Goal: Navigation & Orientation: Find specific page/section

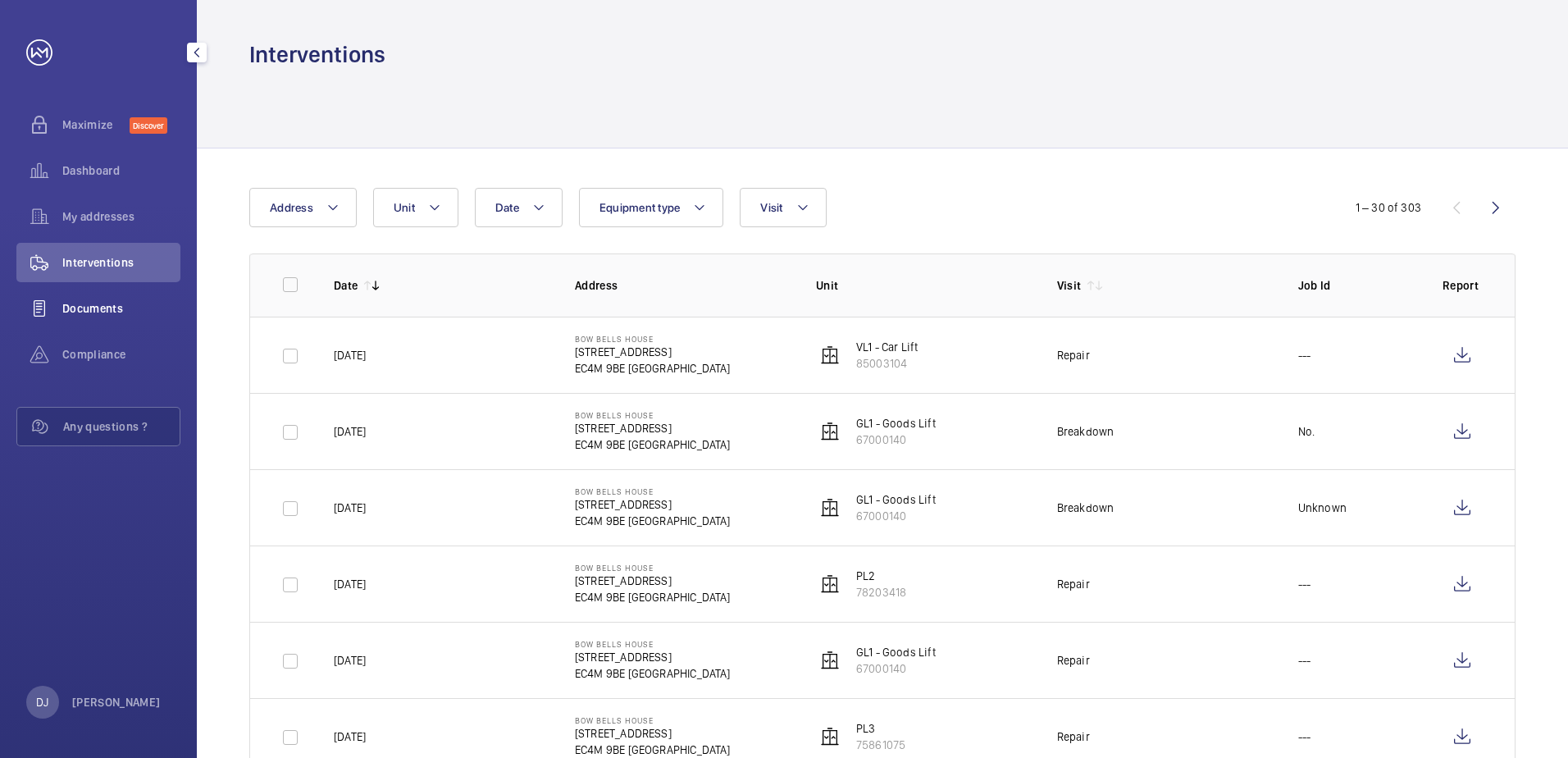
click at [117, 308] on span "Documents" at bounding box center [121, 308] width 118 height 16
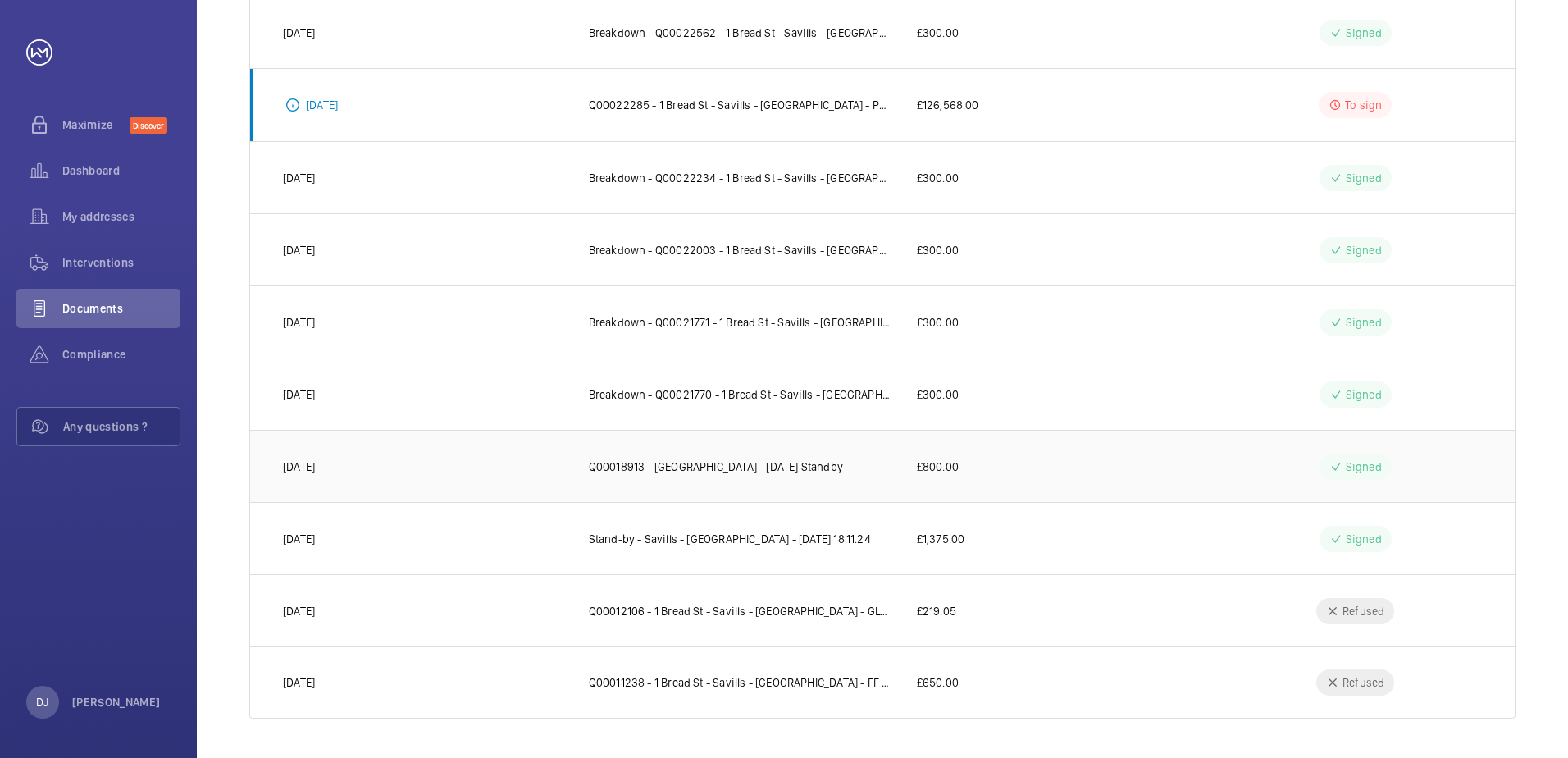
scroll to position [75, 0]
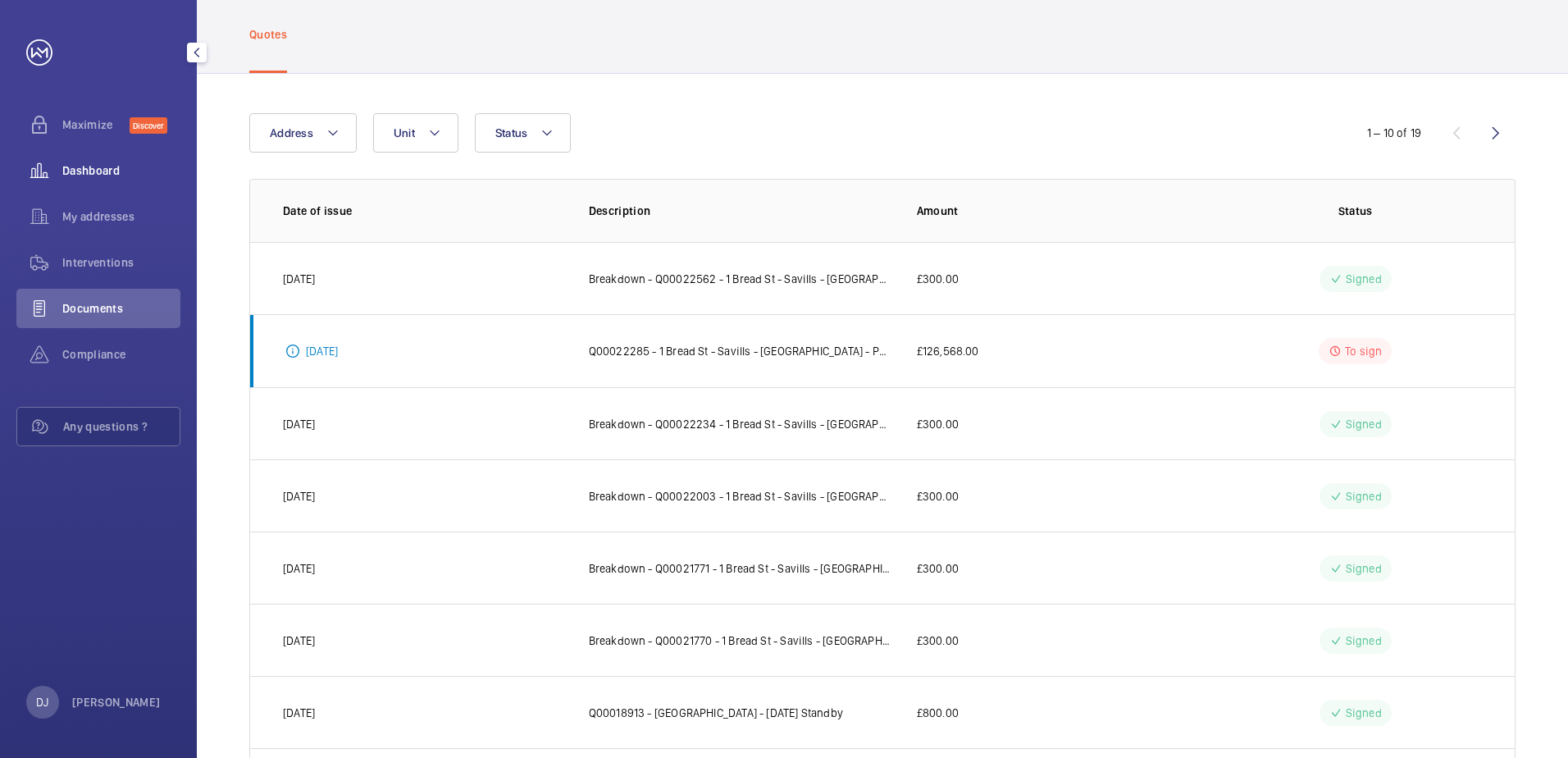
click at [115, 170] on span "Dashboard" at bounding box center [121, 170] width 118 height 16
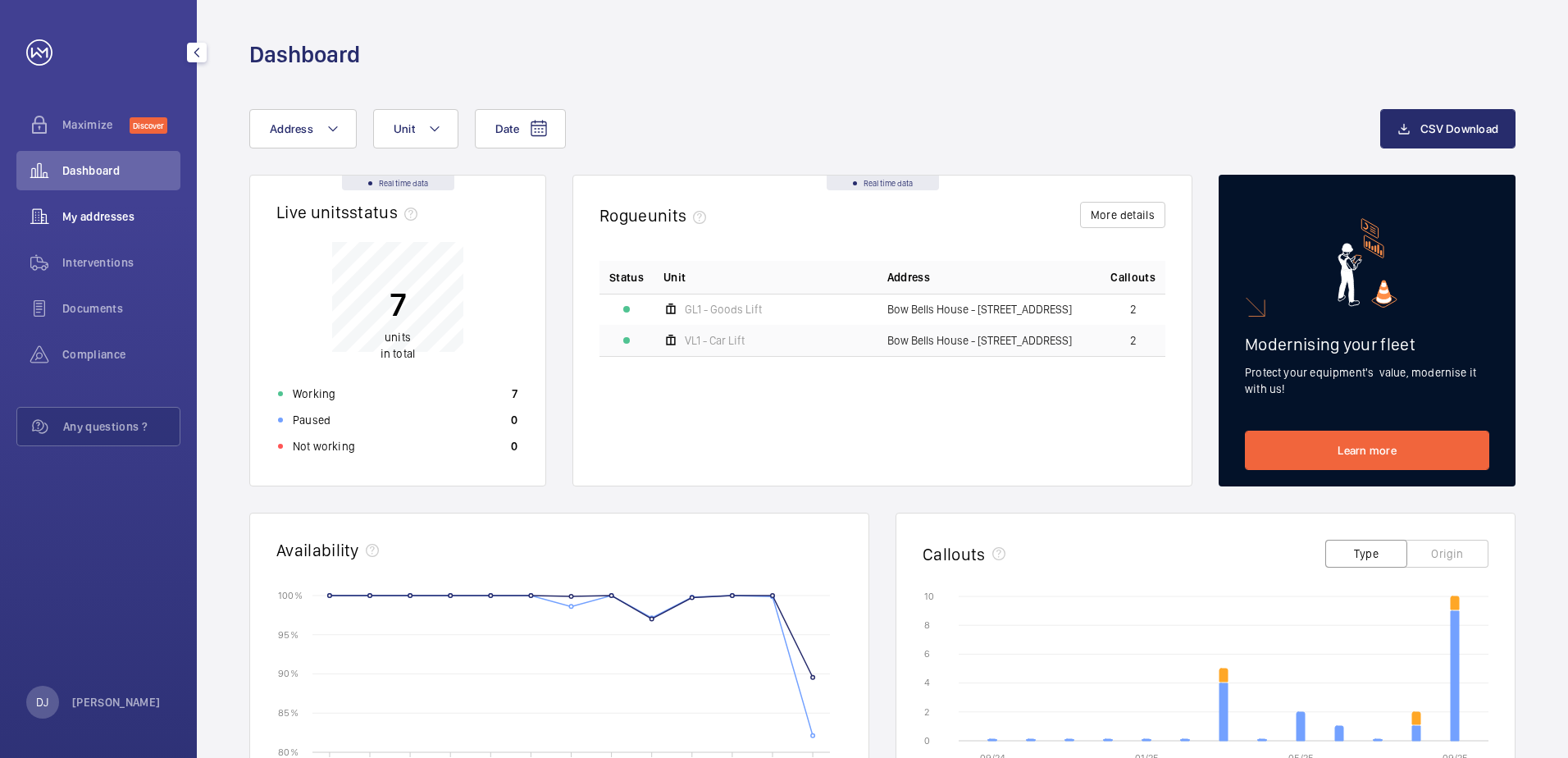
click at [120, 227] on div "My addresses" at bounding box center [98, 217] width 164 height 39
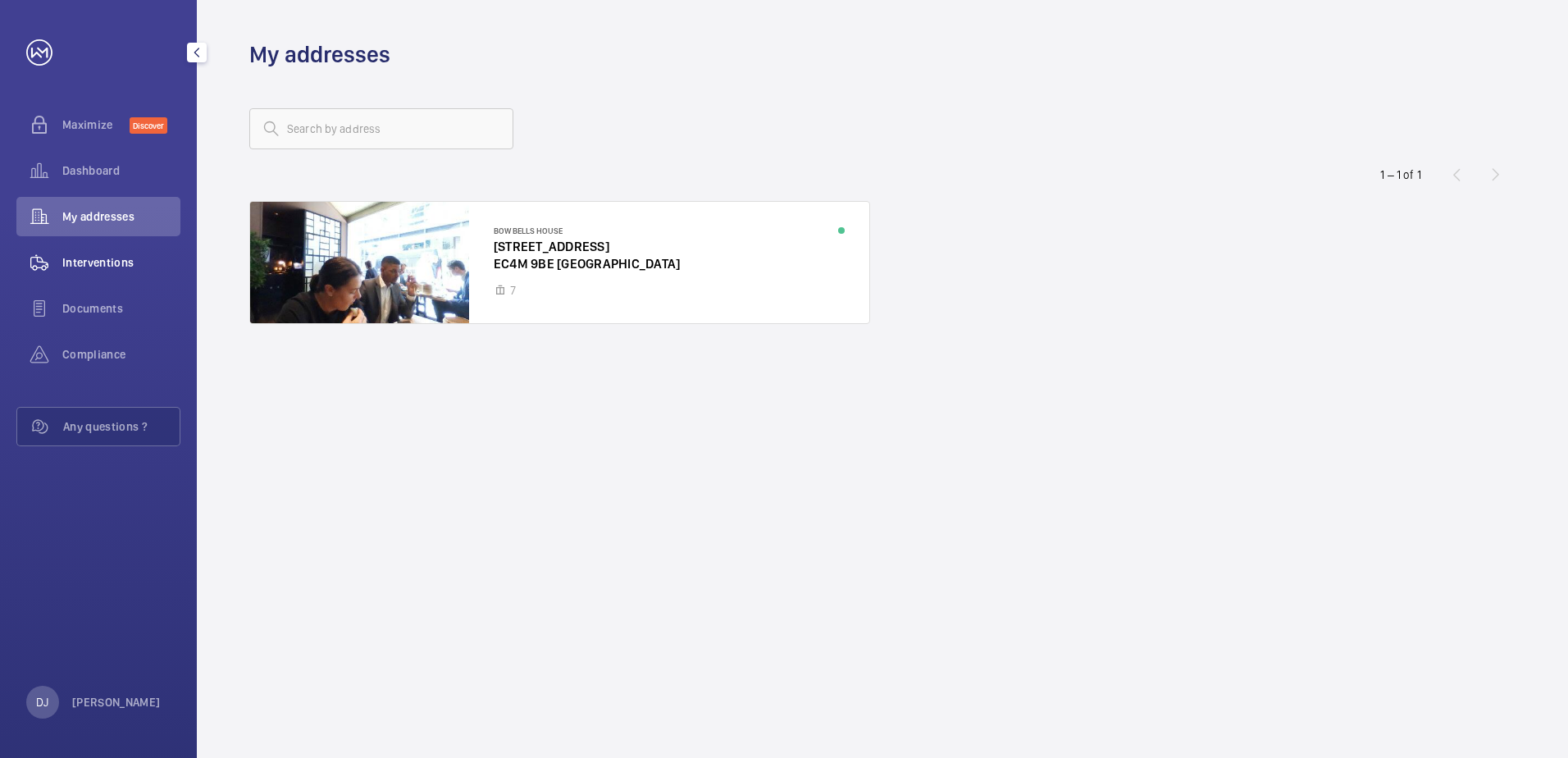
click at [116, 264] on span "Interventions" at bounding box center [121, 262] width 118 height 16
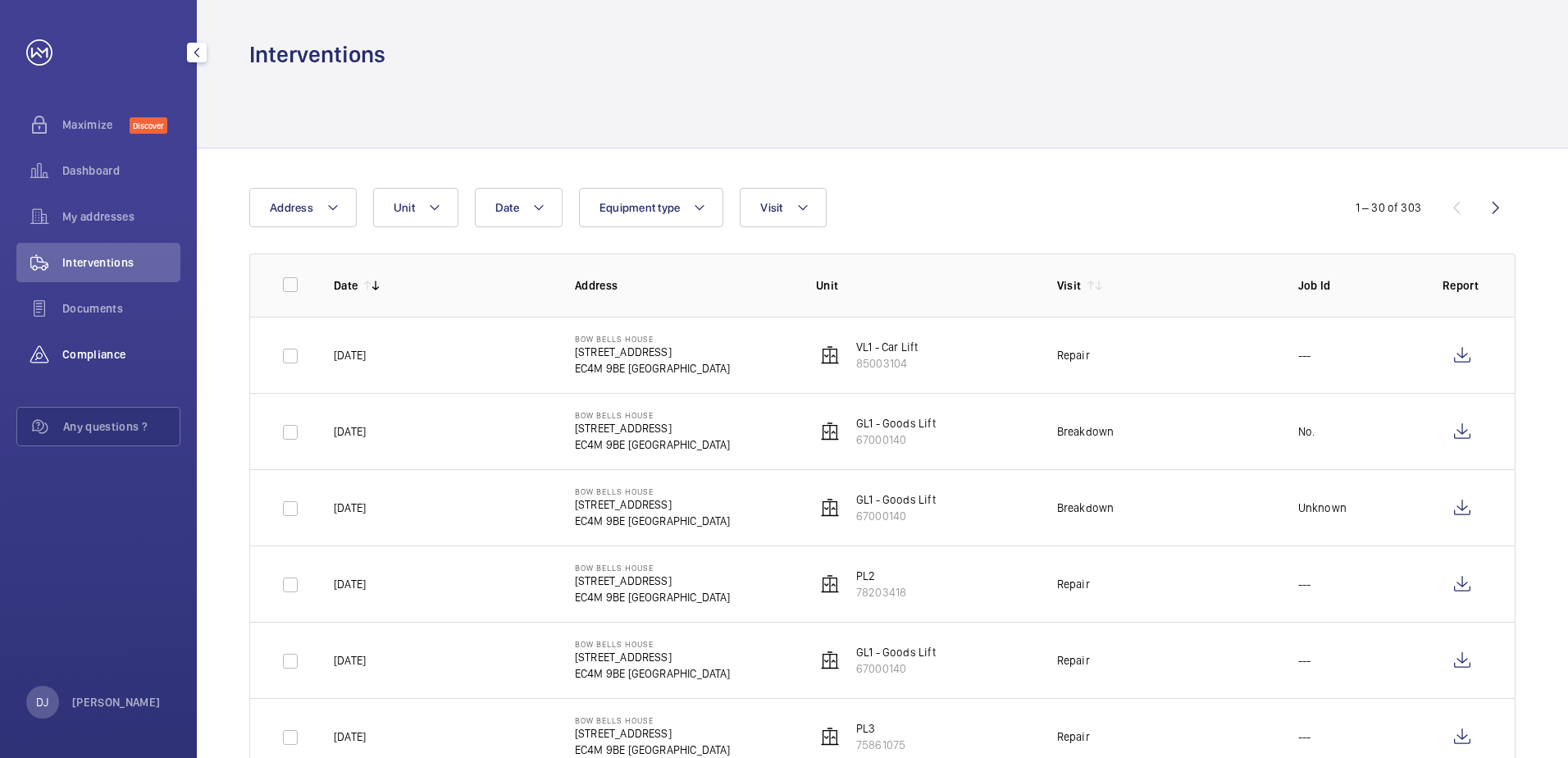
click at [113, 352] on span "Compliance" at bounding box center [121, 354] width 118 height 16
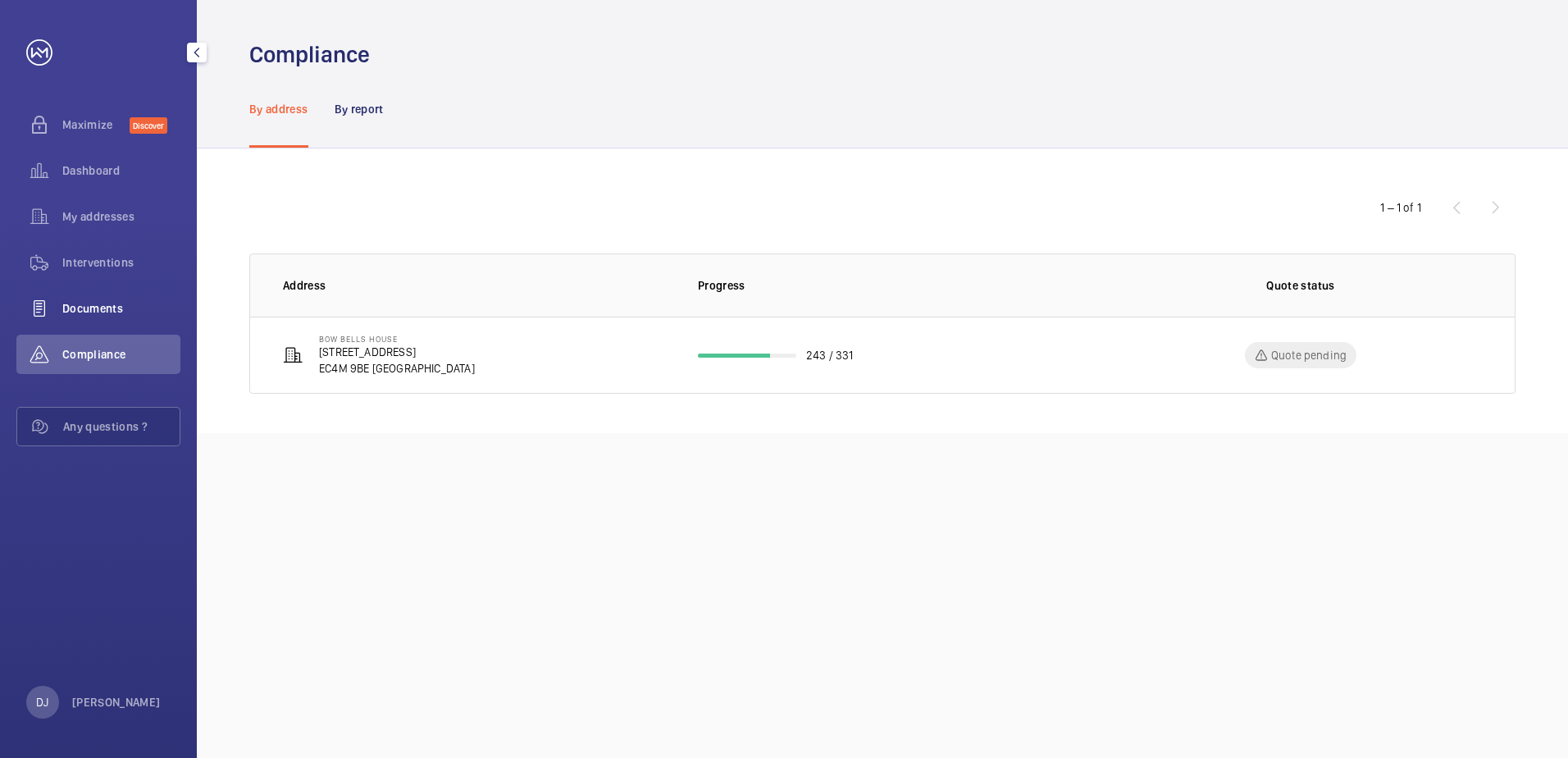
click at [114, 311] on span "Documents" at bounding box center [121, 308] width 118 height 16
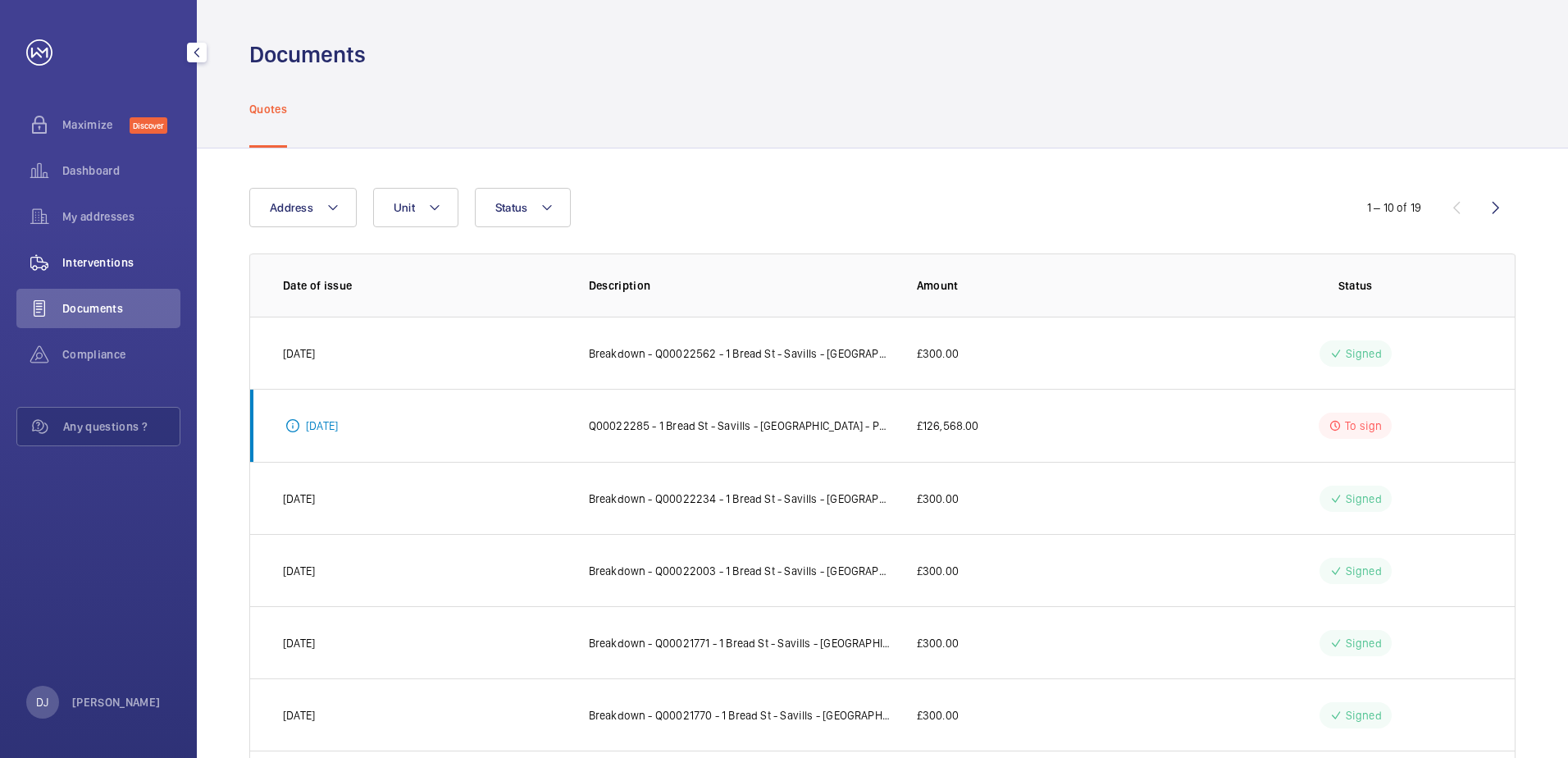
click at [146, 263] on span "Interventions" at bounding box center [121, 262] width 118 height 16
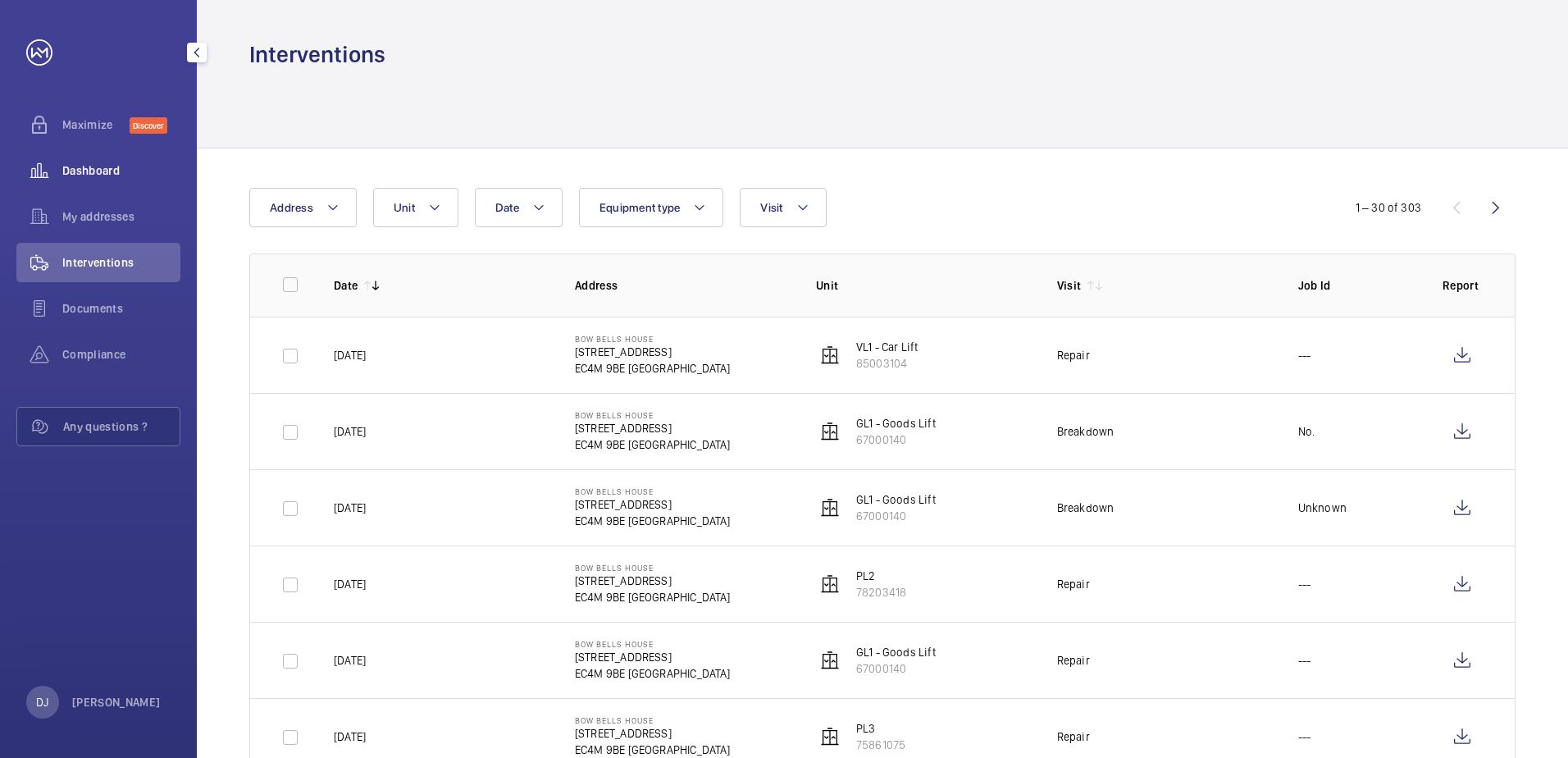
click at [88, 166] on span "Dashboard" at bounding box center [121, 170] width 118 height 16
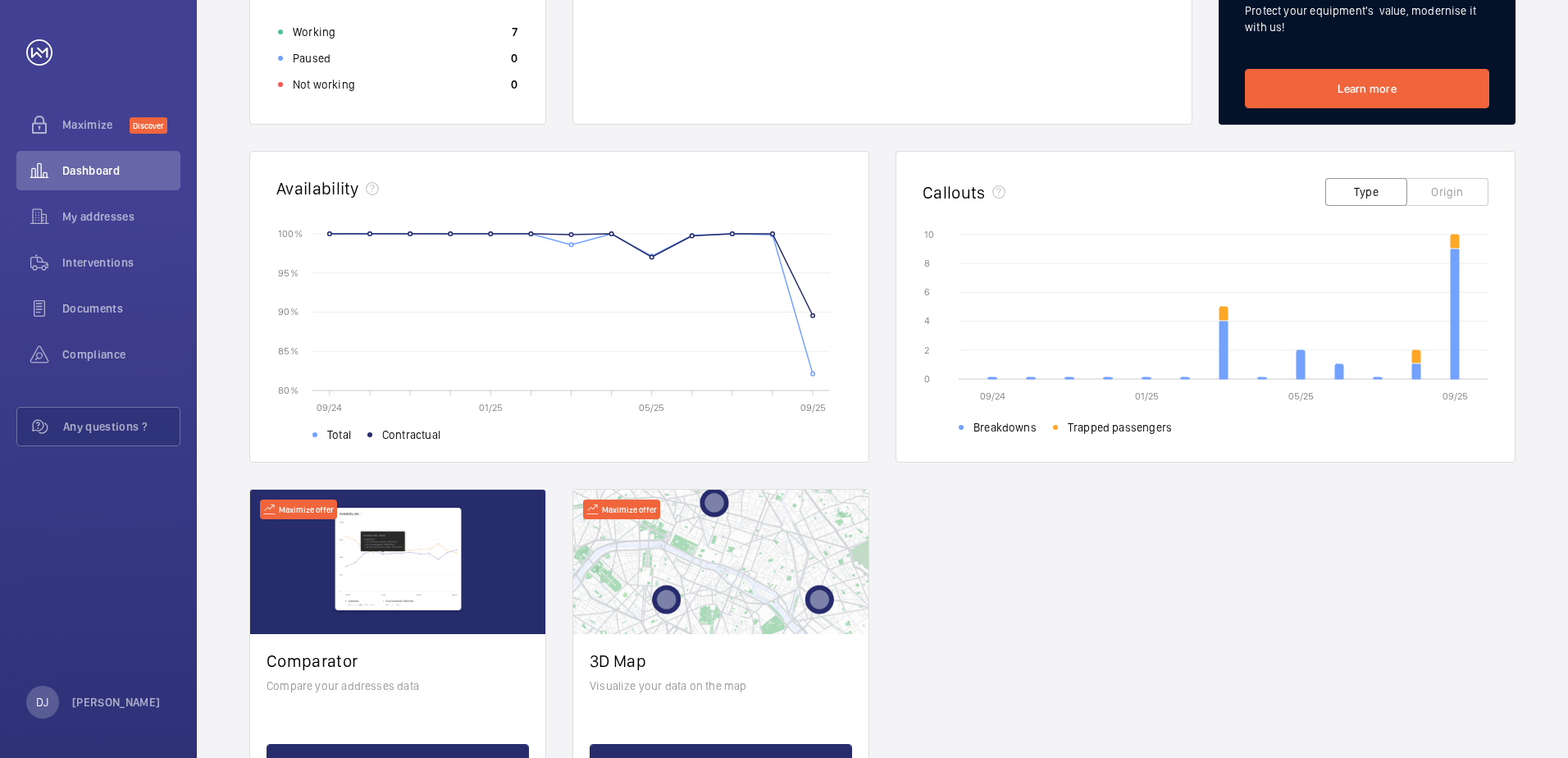
scroll to position [280, 0]
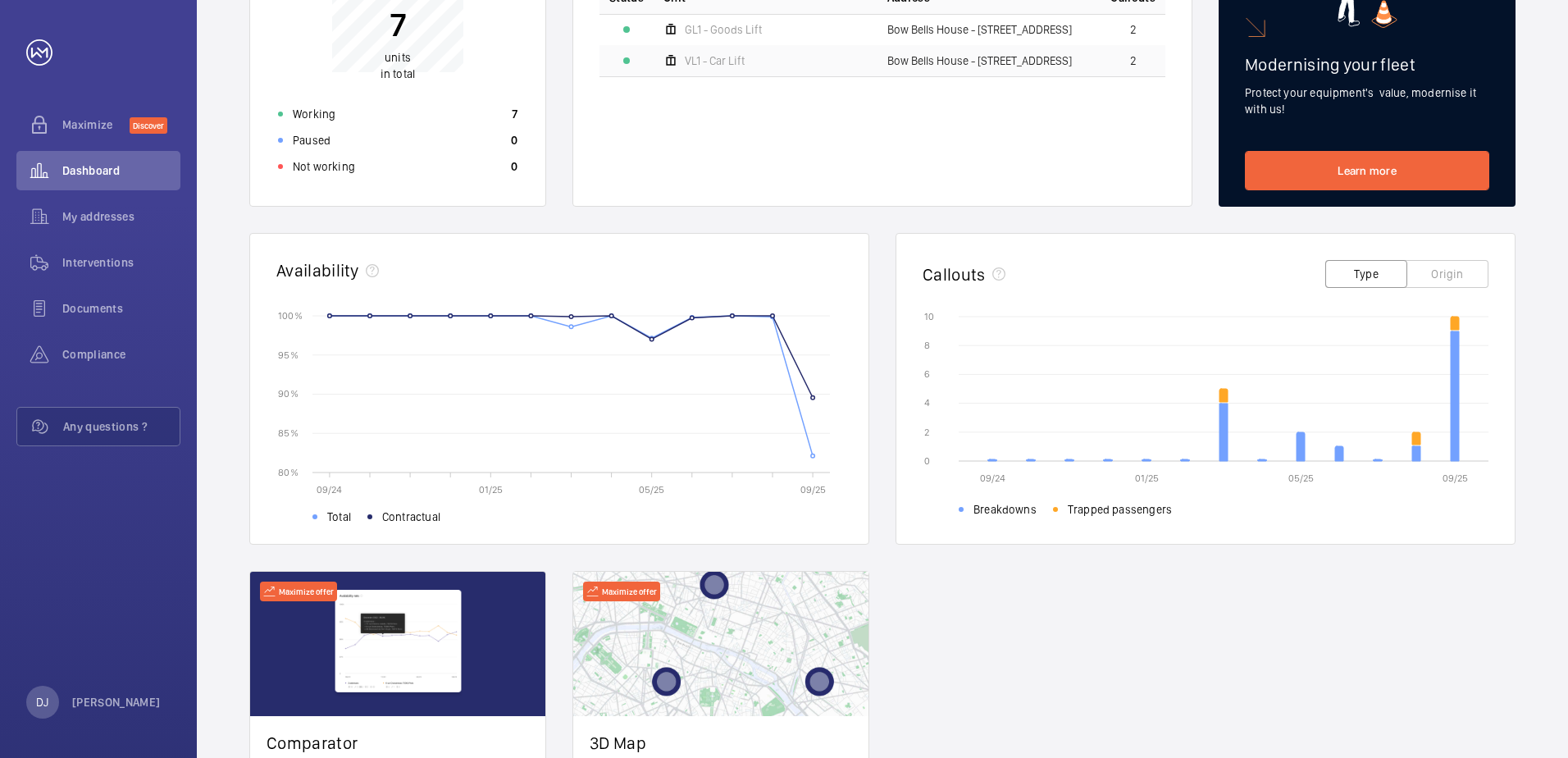
click at [1378, 270] on button "Type" at bounding box center [1365, 274] width 82 height 28
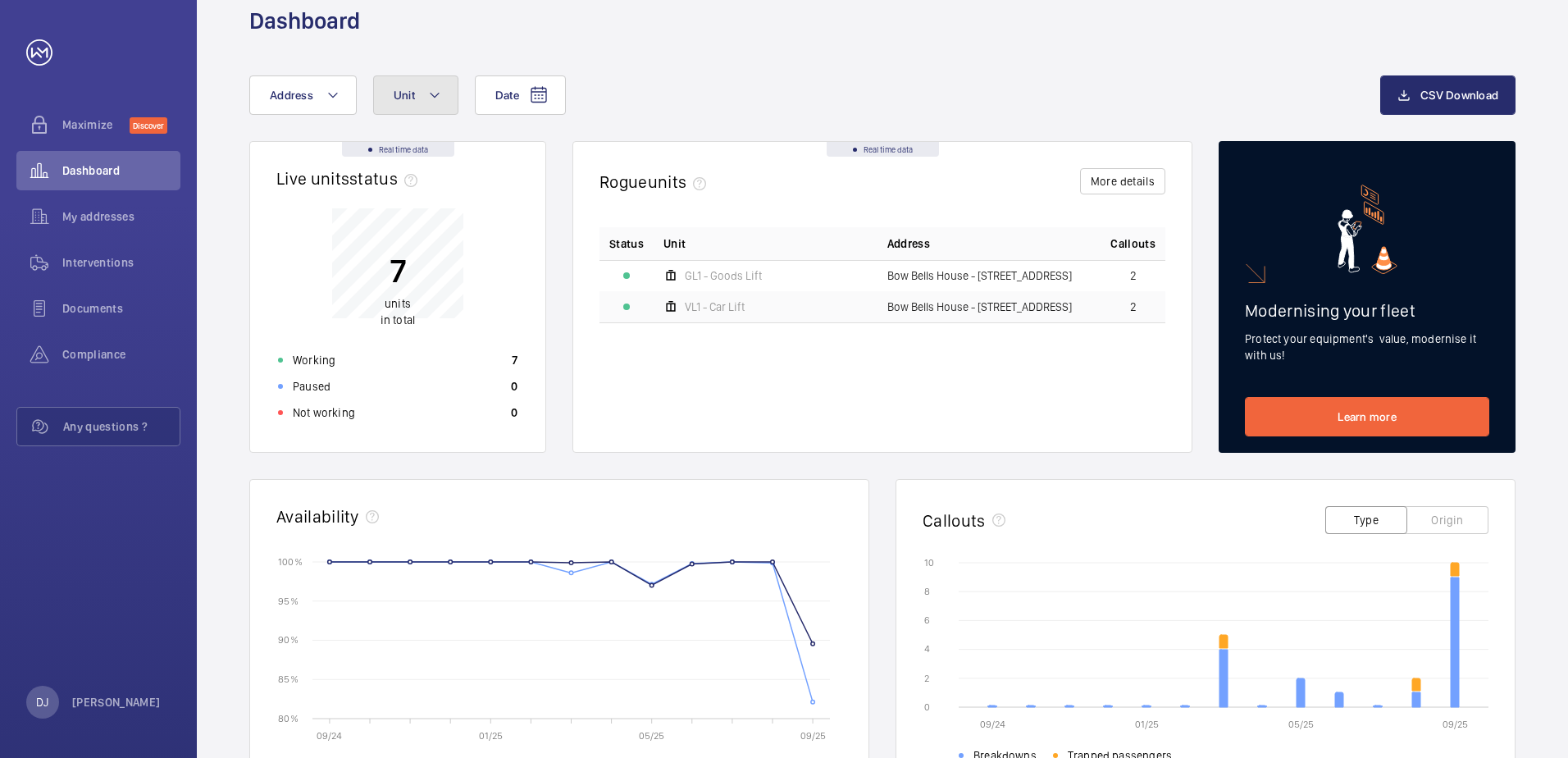
click at [434, 90] on mat-icon at bounding box center [434, 95] width 13 height 20
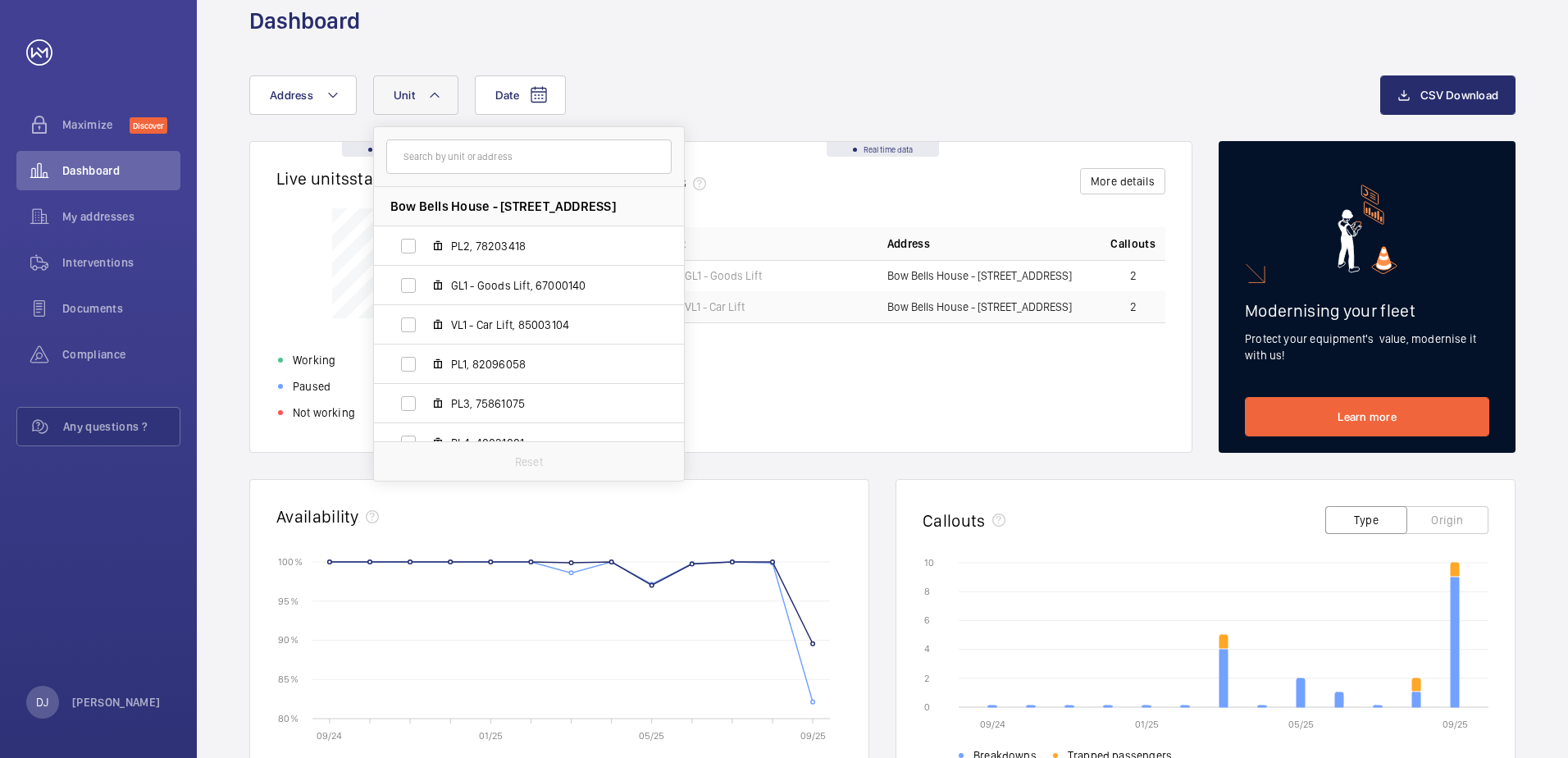
click at [720, 77] on div "Date Address [STREET_ADDRESS], 78203418 GL1 - Goods Lift, 67000140 VL1 - Car Li…" at bounding box center [814, 95] width 1131 height 39
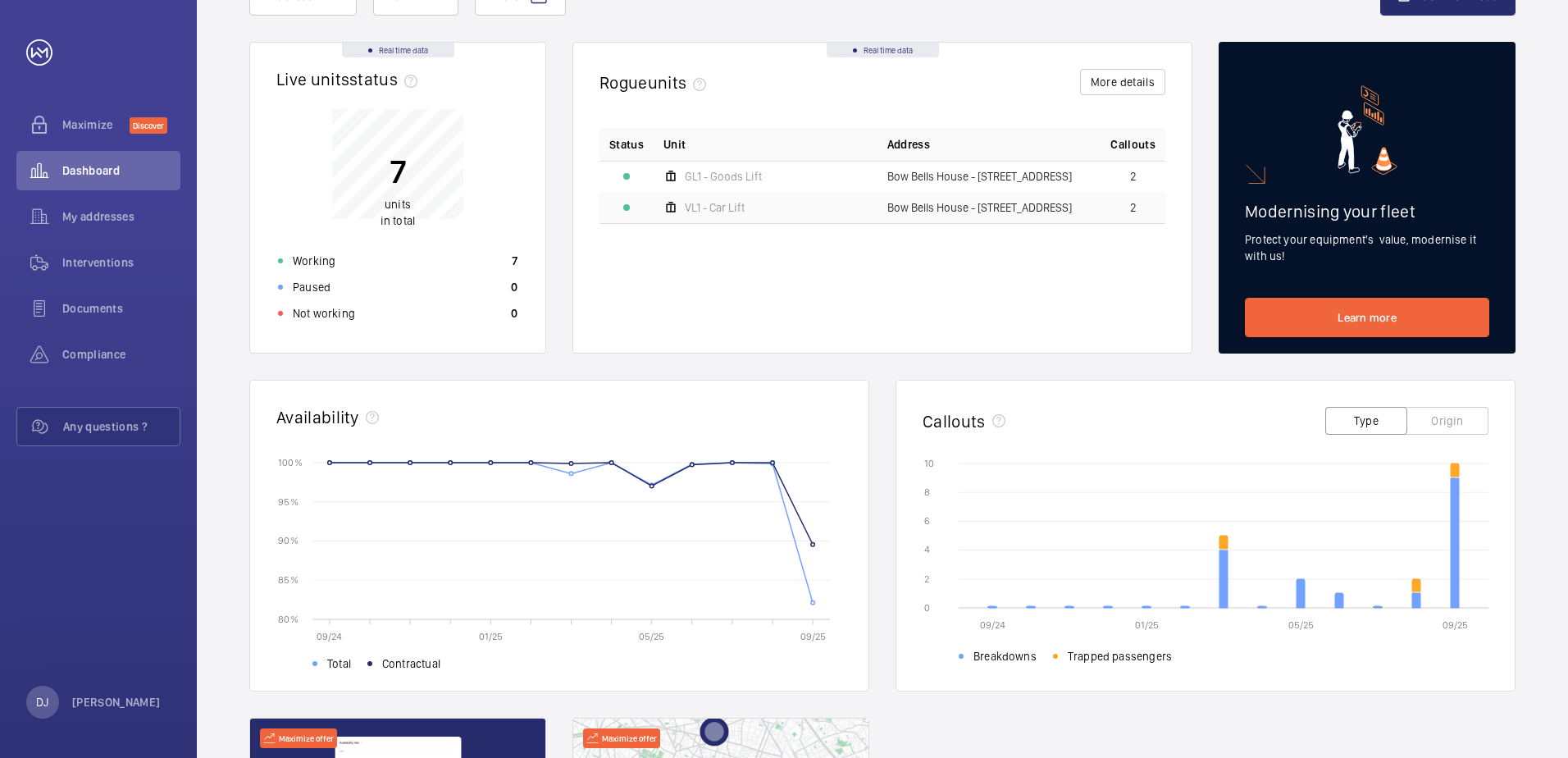
scroll to position [0, 0]
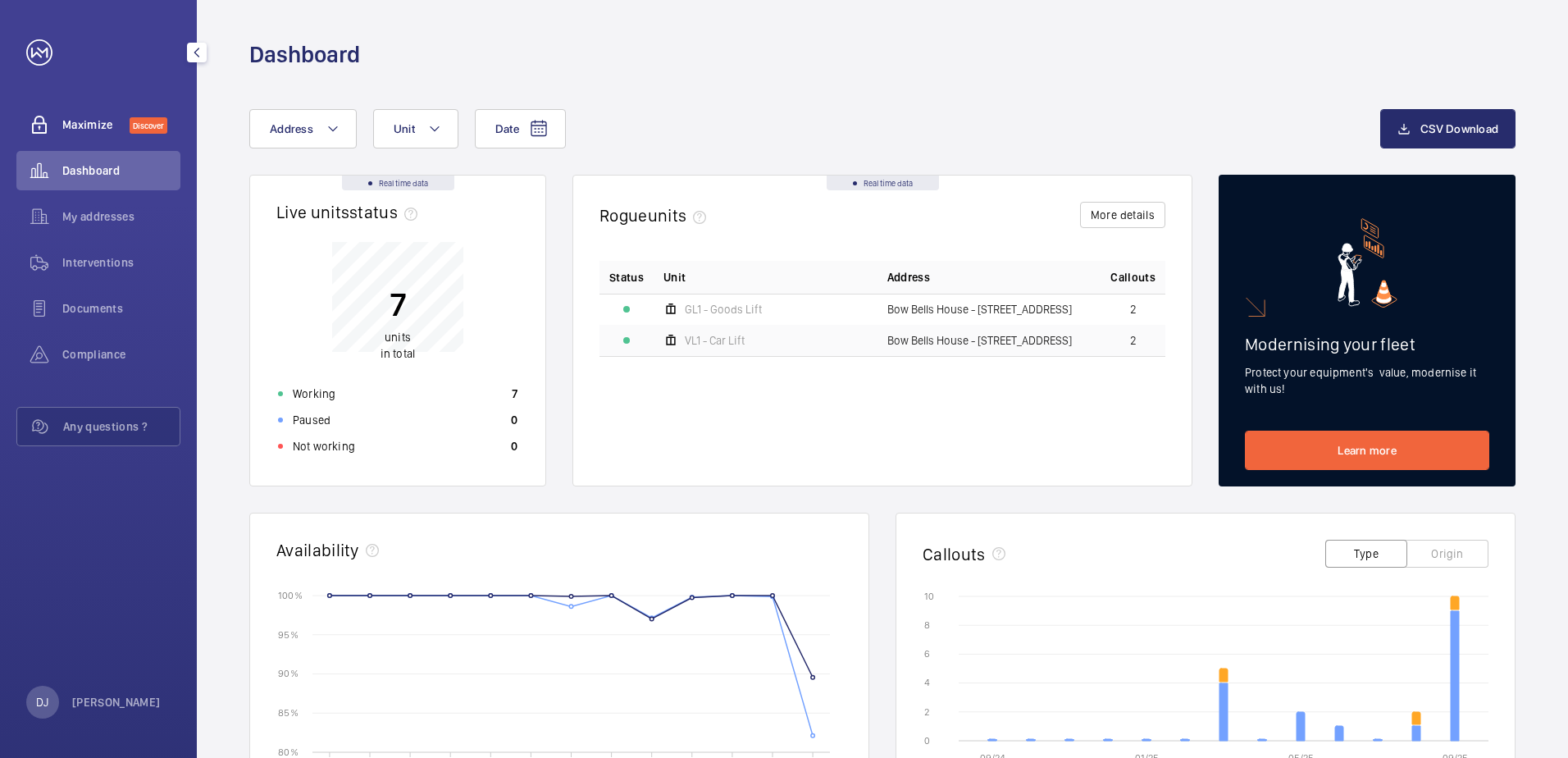
click at [79, 129] on span "Maximize" at bounding box center [96, 124] width 68 height 16
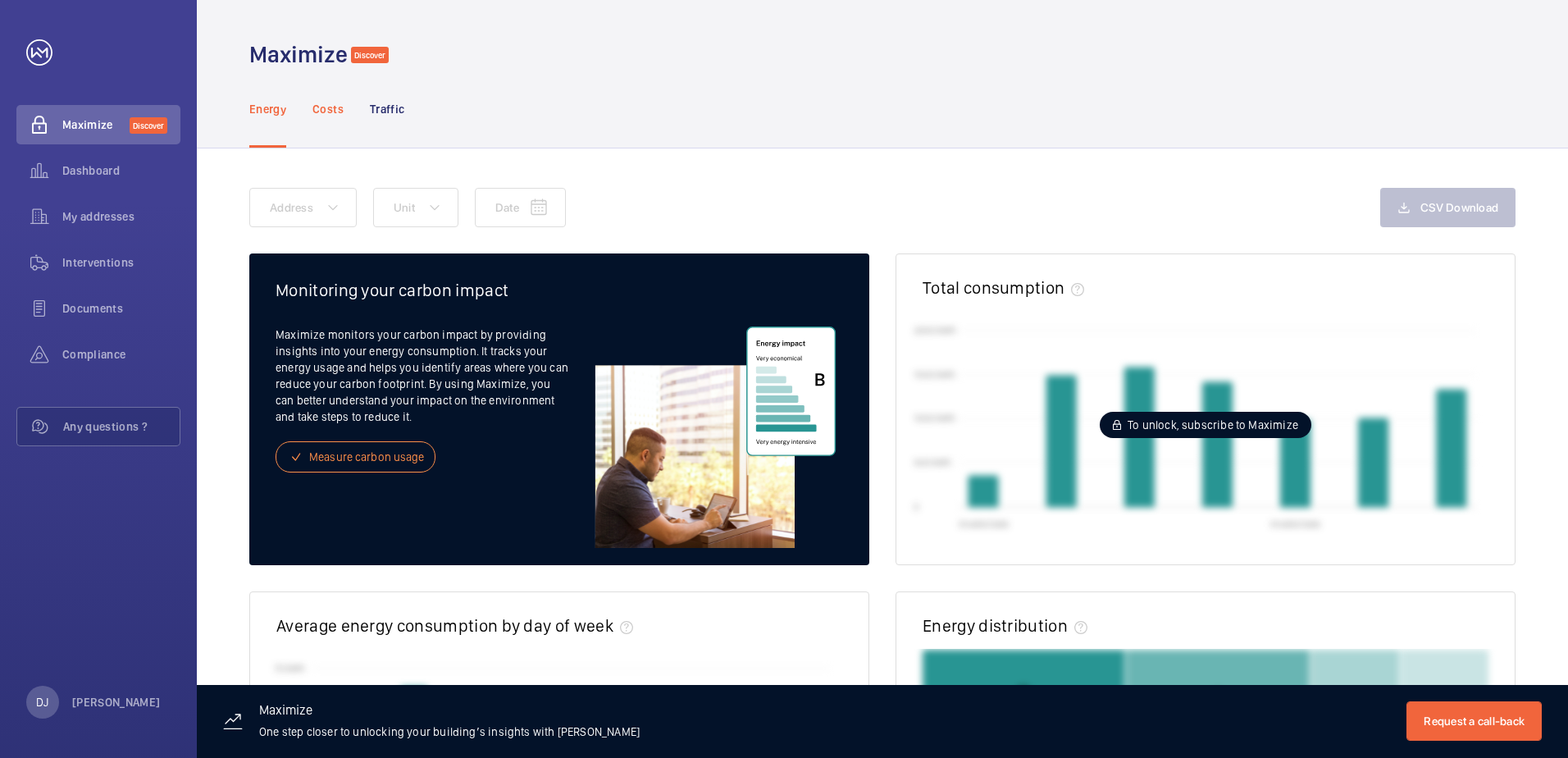
click at [335, 114] on p "Costs" at bounding box center [327, 109] width 31 height 16
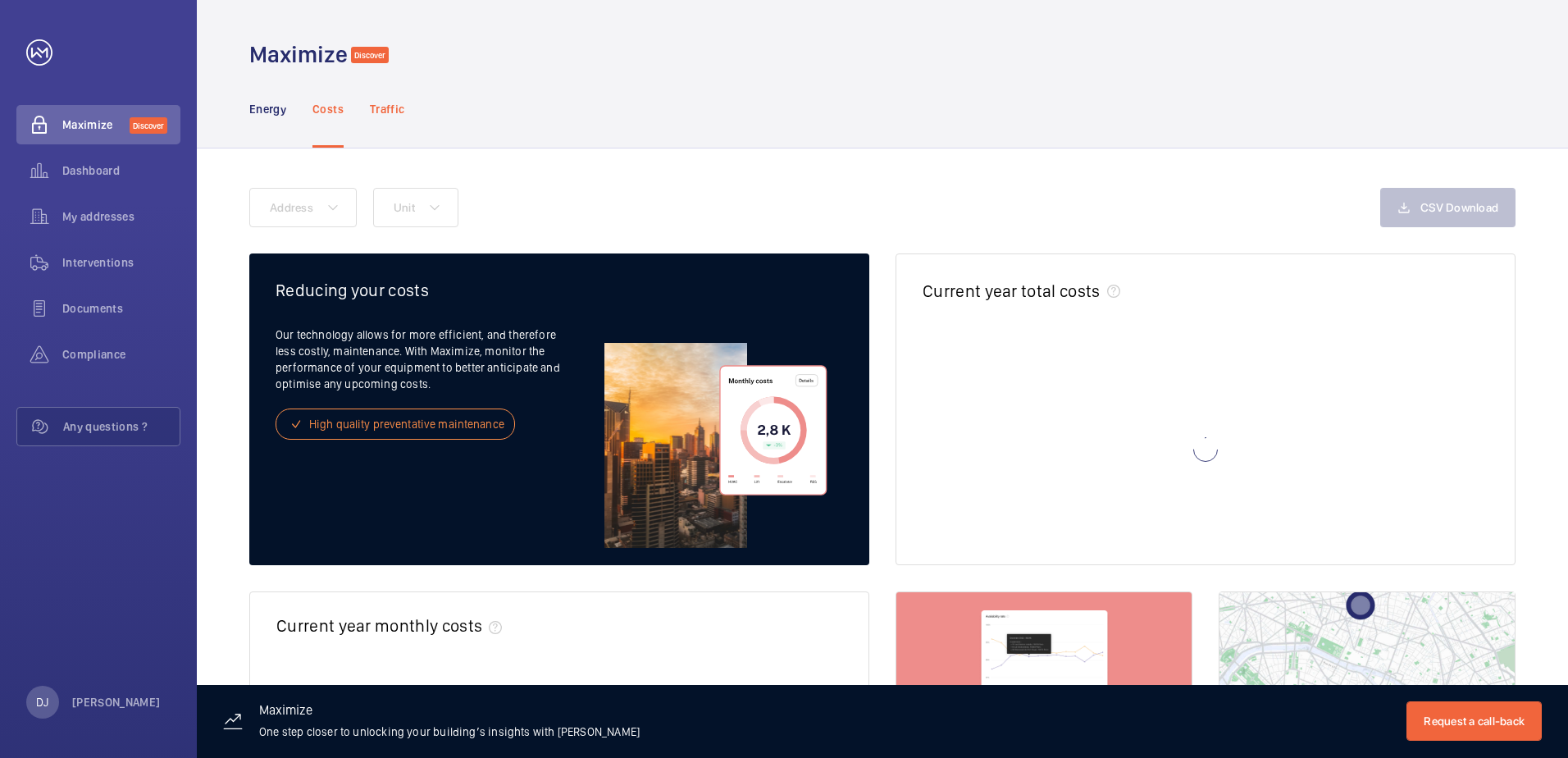
click at [392, 112] on p "Traffic" at bounding box center [387, 109] width 35 height 16
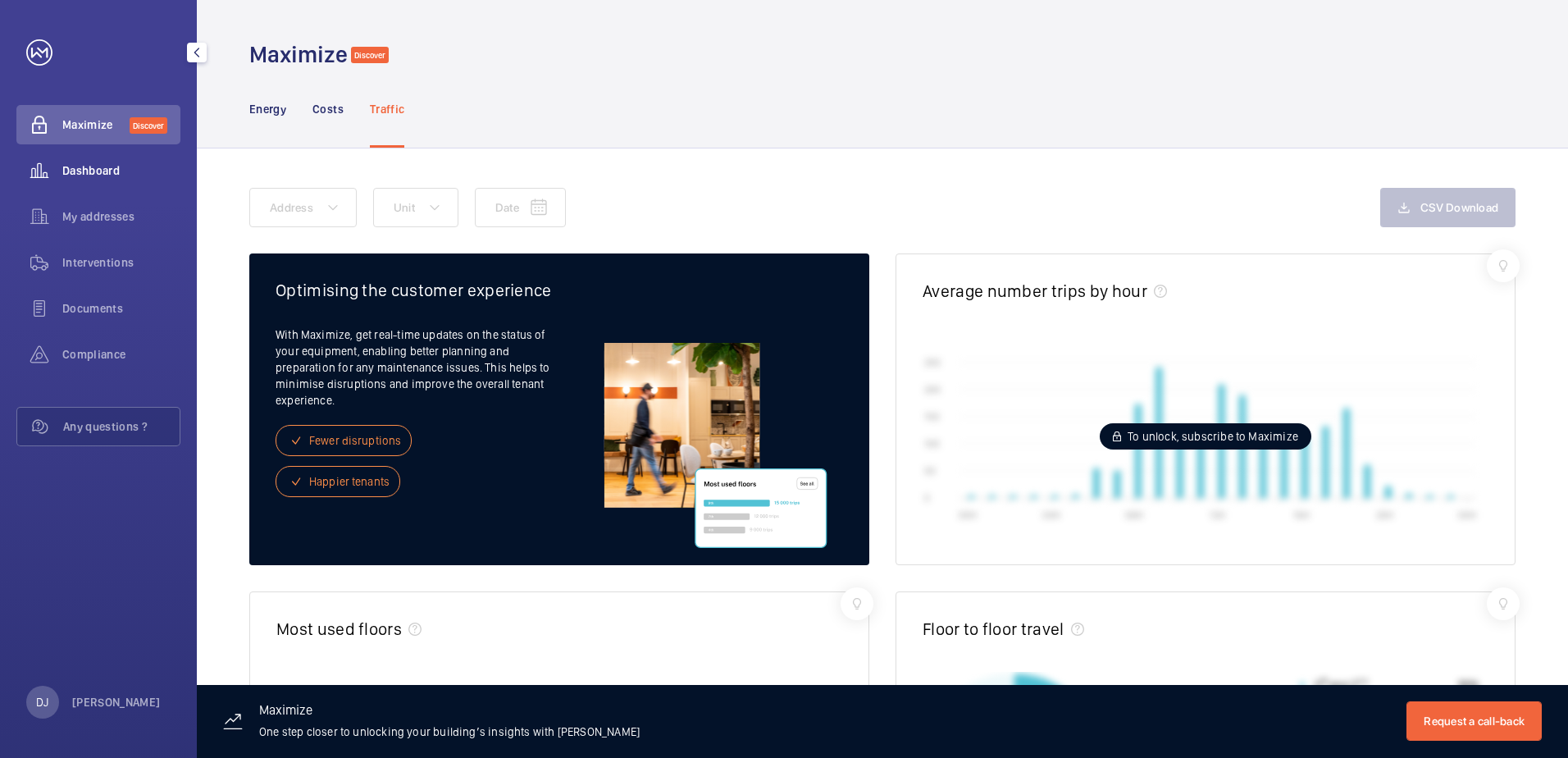
click at [83, 166] on span "Dashboard" at bounding box center [121, 170] width 118 height 16
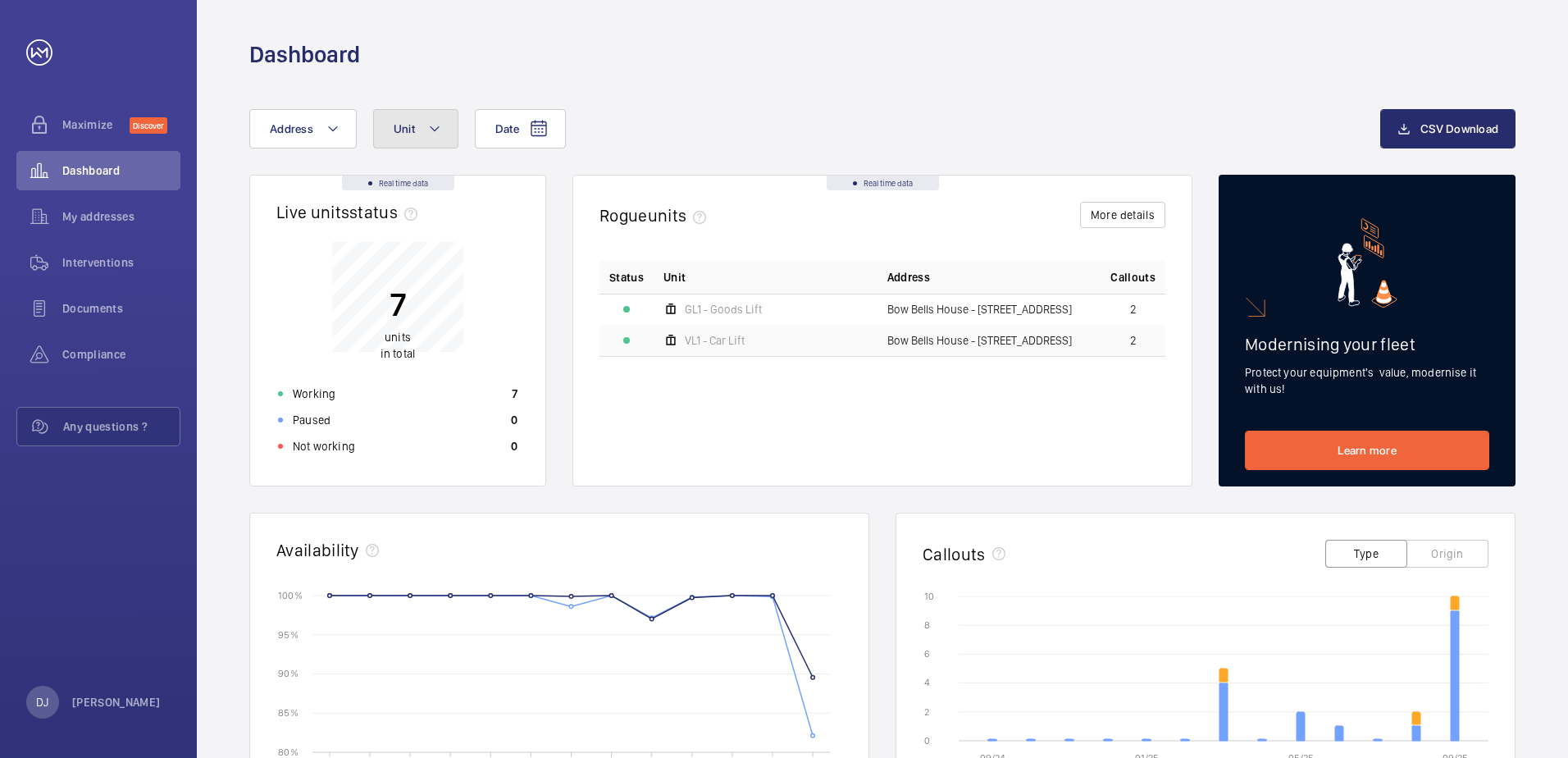
click at [439, 127] on mat-icon at bounding box center [434, 129] width 13 height 20
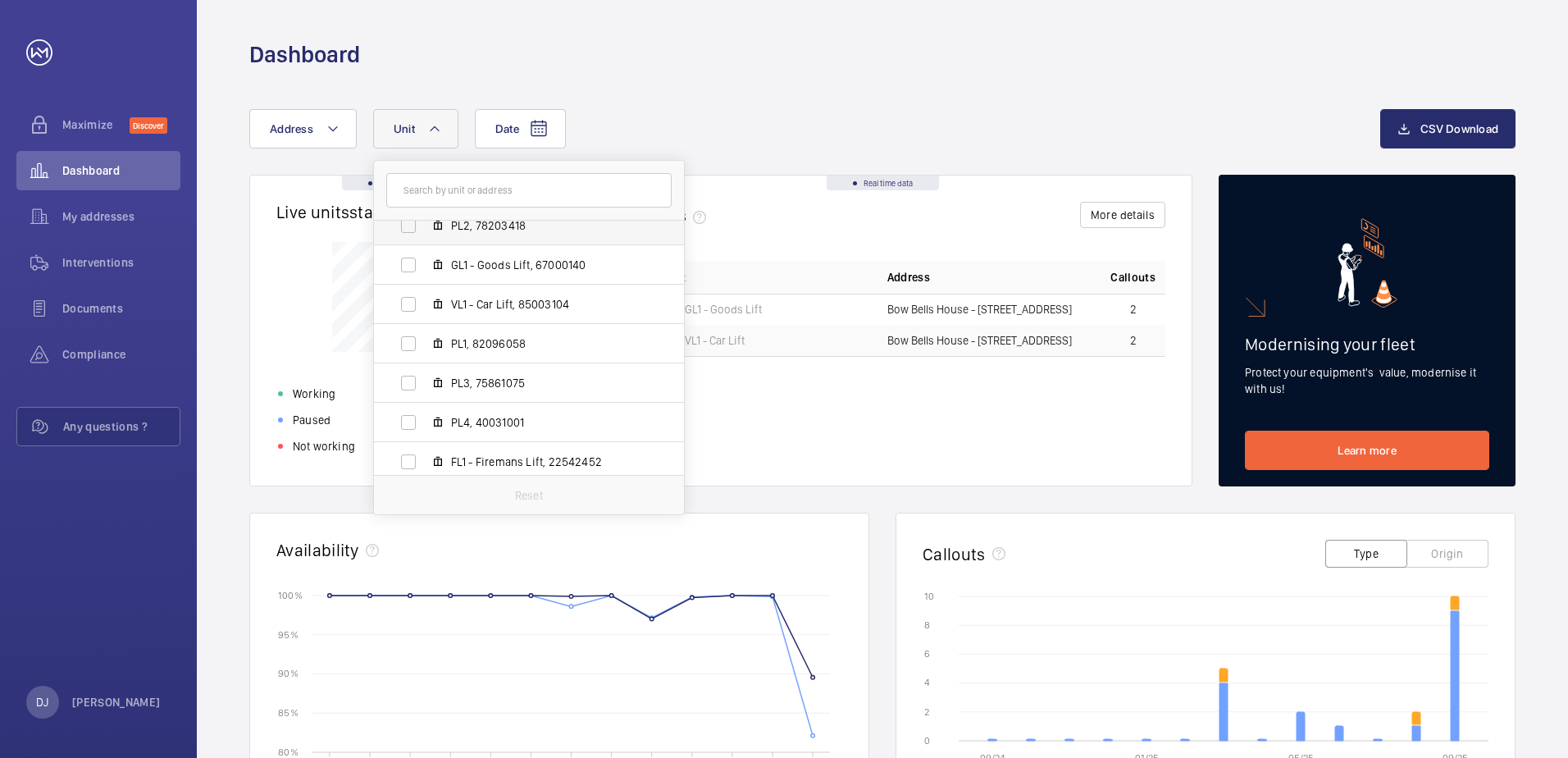
scroll to position [61, 0]
click at [947, 97] on div "Date Address [STREET_ADDRESS], 78203418 GL1 - Goods Lift, 67000140 VL1 - Car Li…" at bounding box center [882, 635] width 1371 height 1131
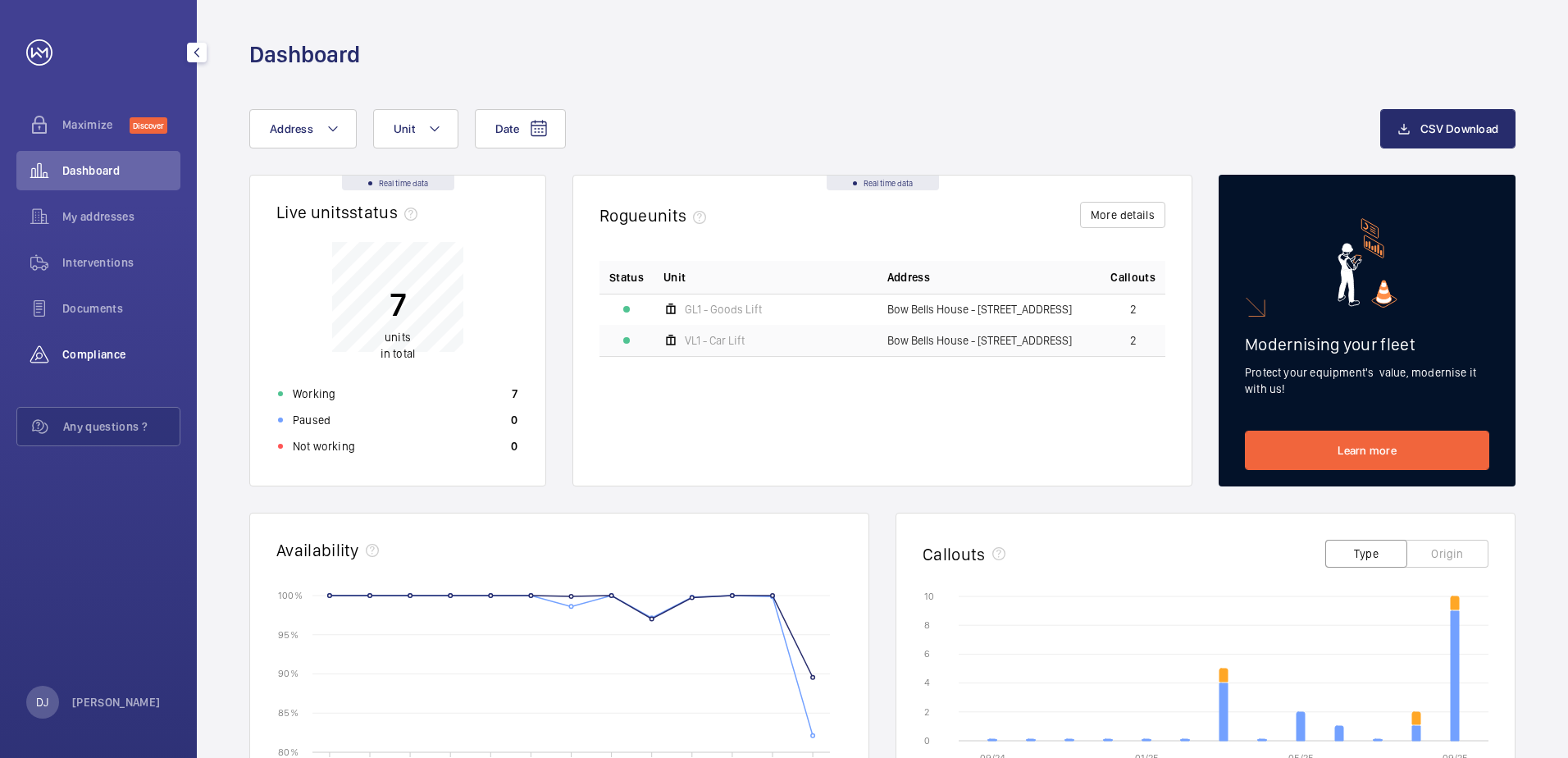
click at [123, 357] on span "Compliance" at bounding box center [121, 354] width 118 height 16
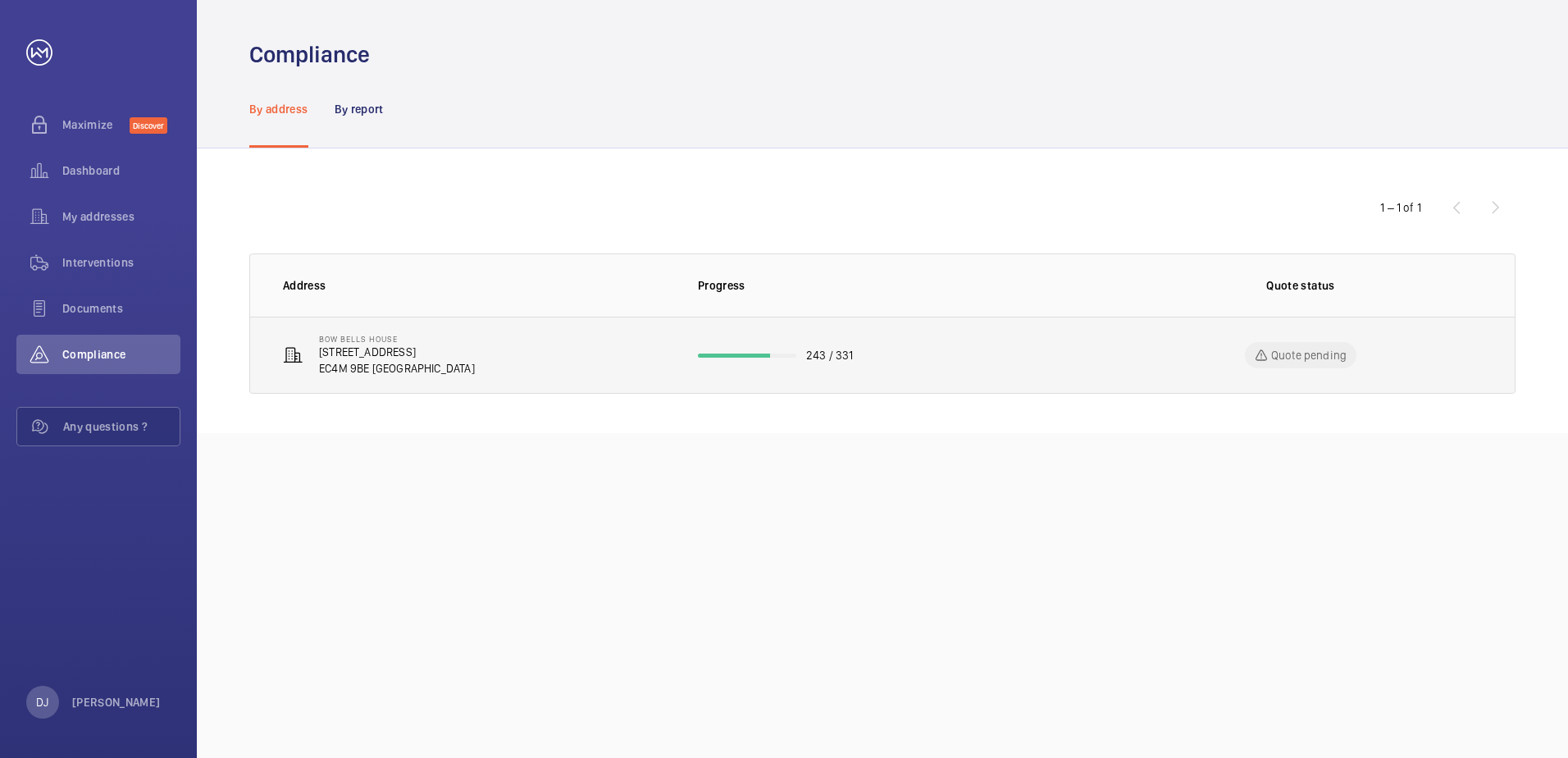
click at [339, 358] on p "[STREET_ADDRESS]" at bounding box center [397, 351] width 156 height 16
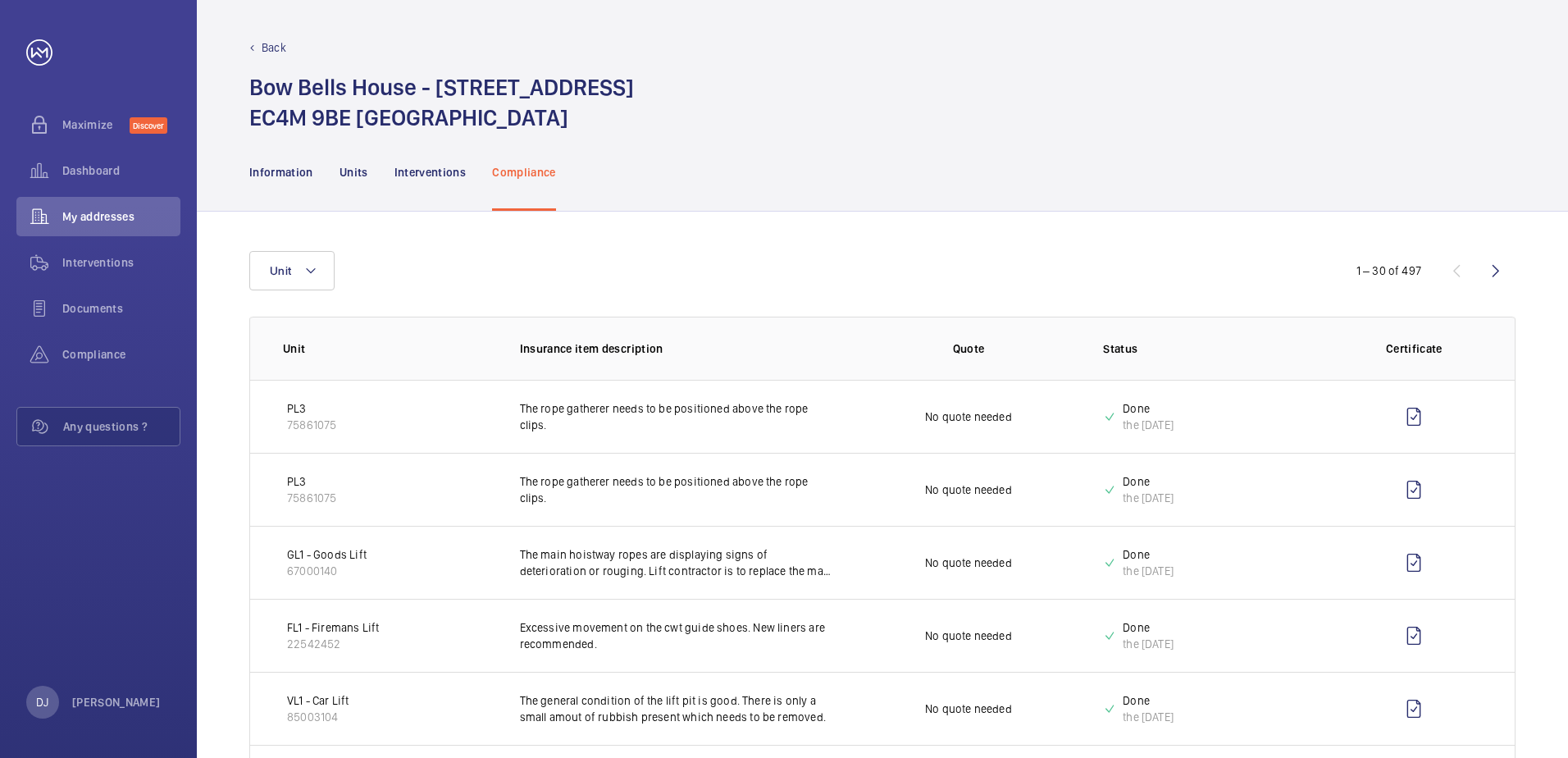
scroll to position [82, 0]
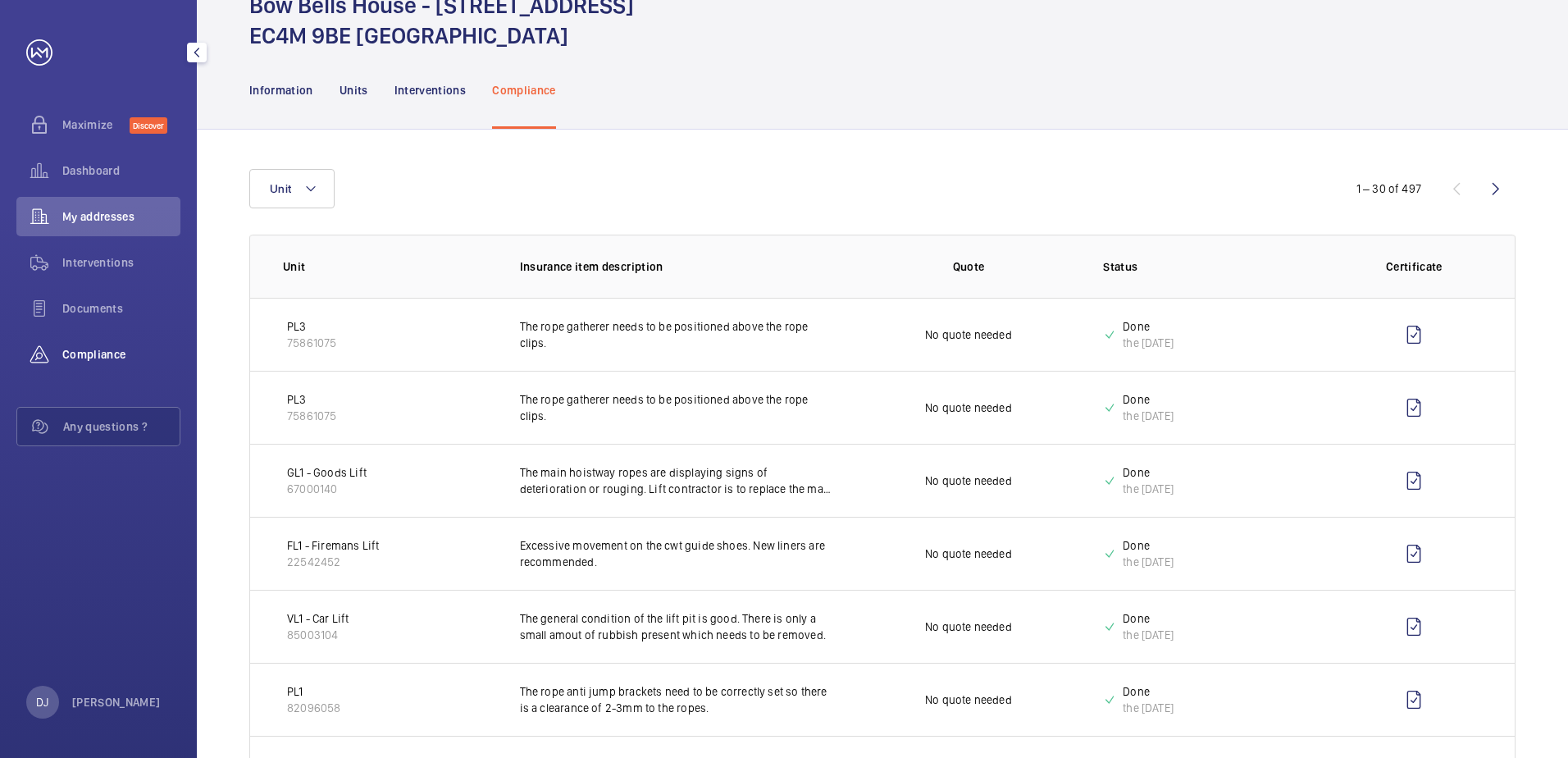
click at [99, 349] on span "Compliance" at bounding box center [121, 354] width 118 height 16
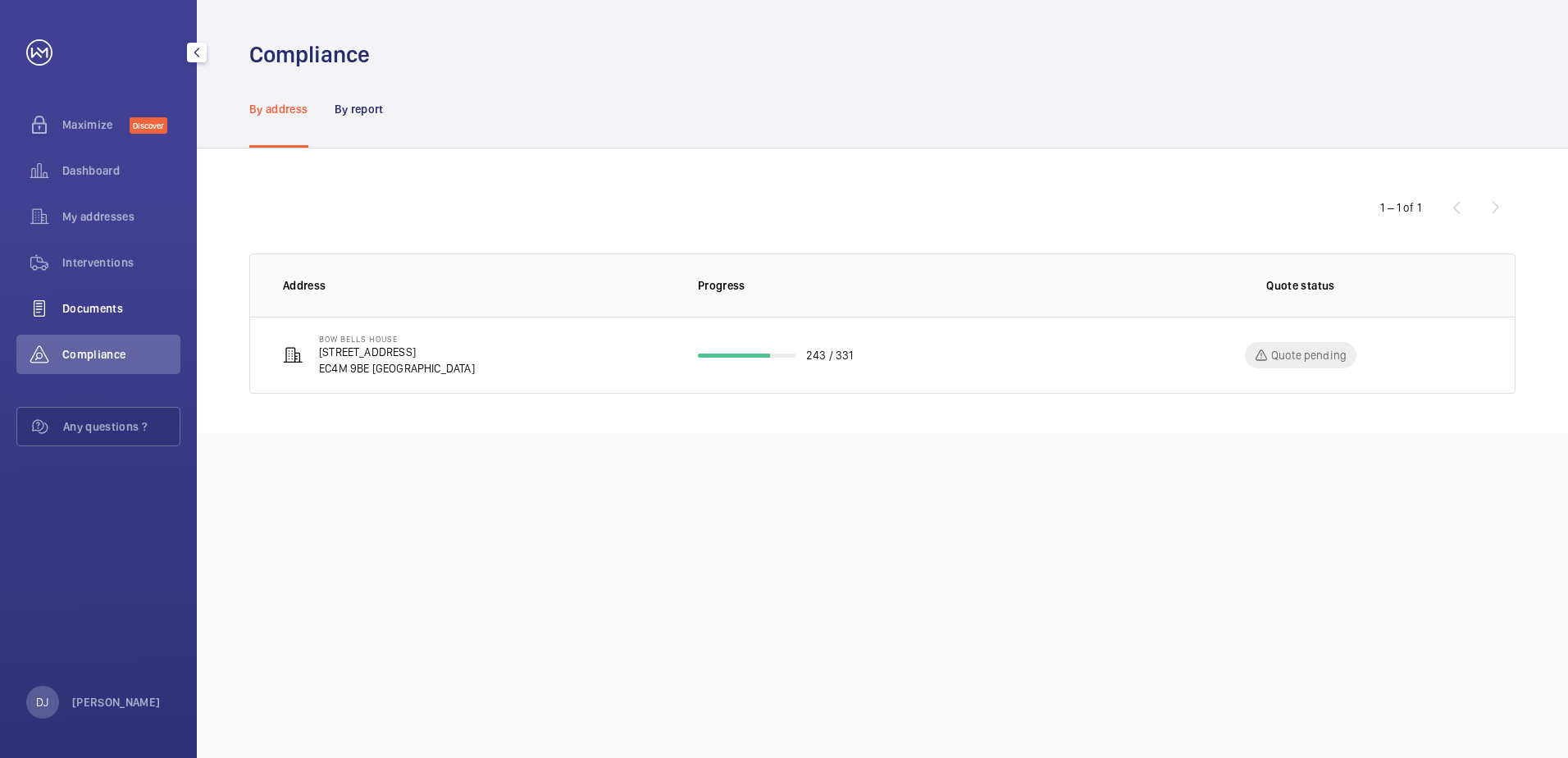
click at [95, 308] on span "Documents" at bounding box center [121, 308] width 118 height 16
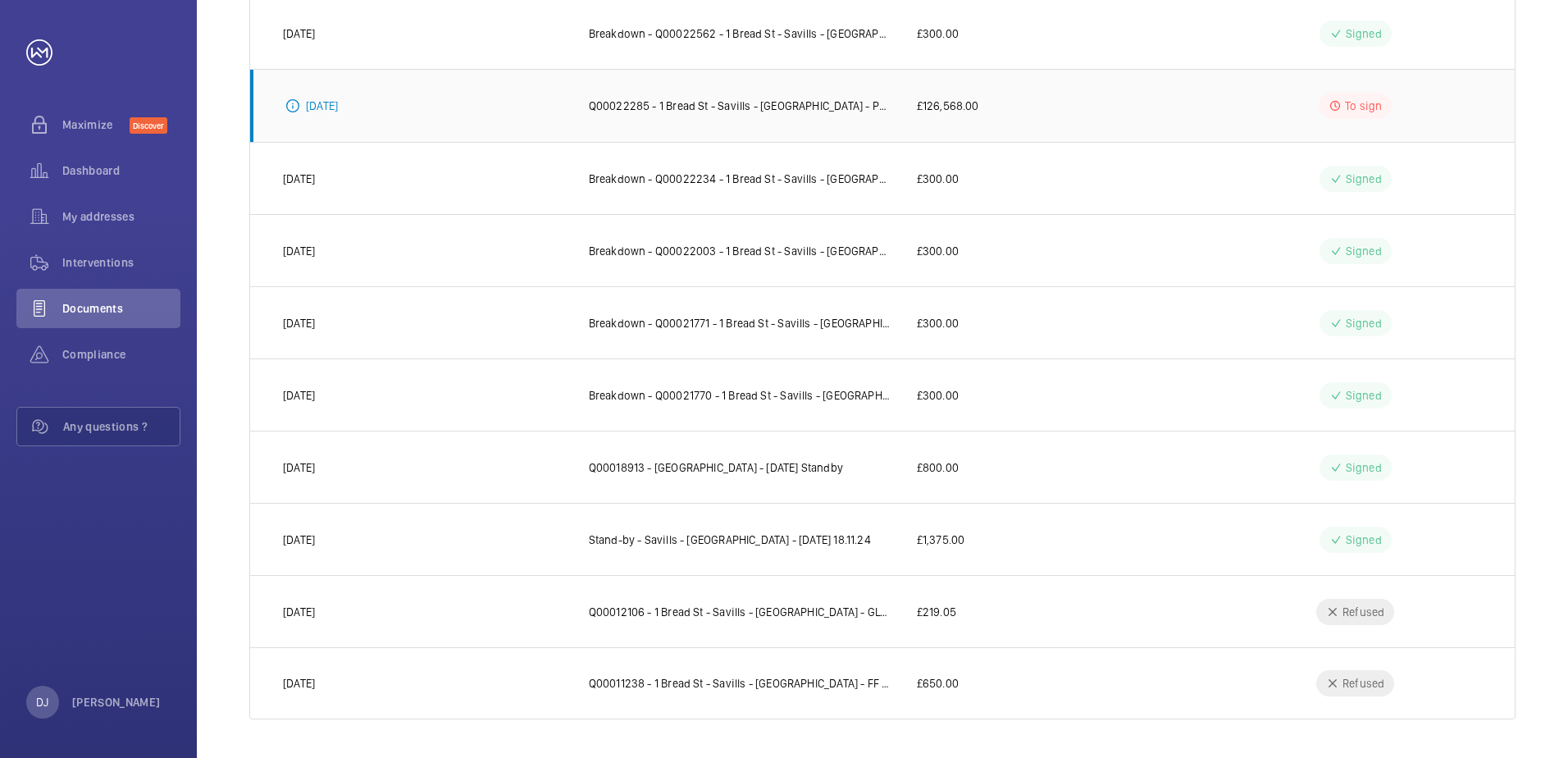
scroll to position [321, 0]
click at [113, 265] on span "Interventions" at bounding box center [121, 262] width 118 height 16
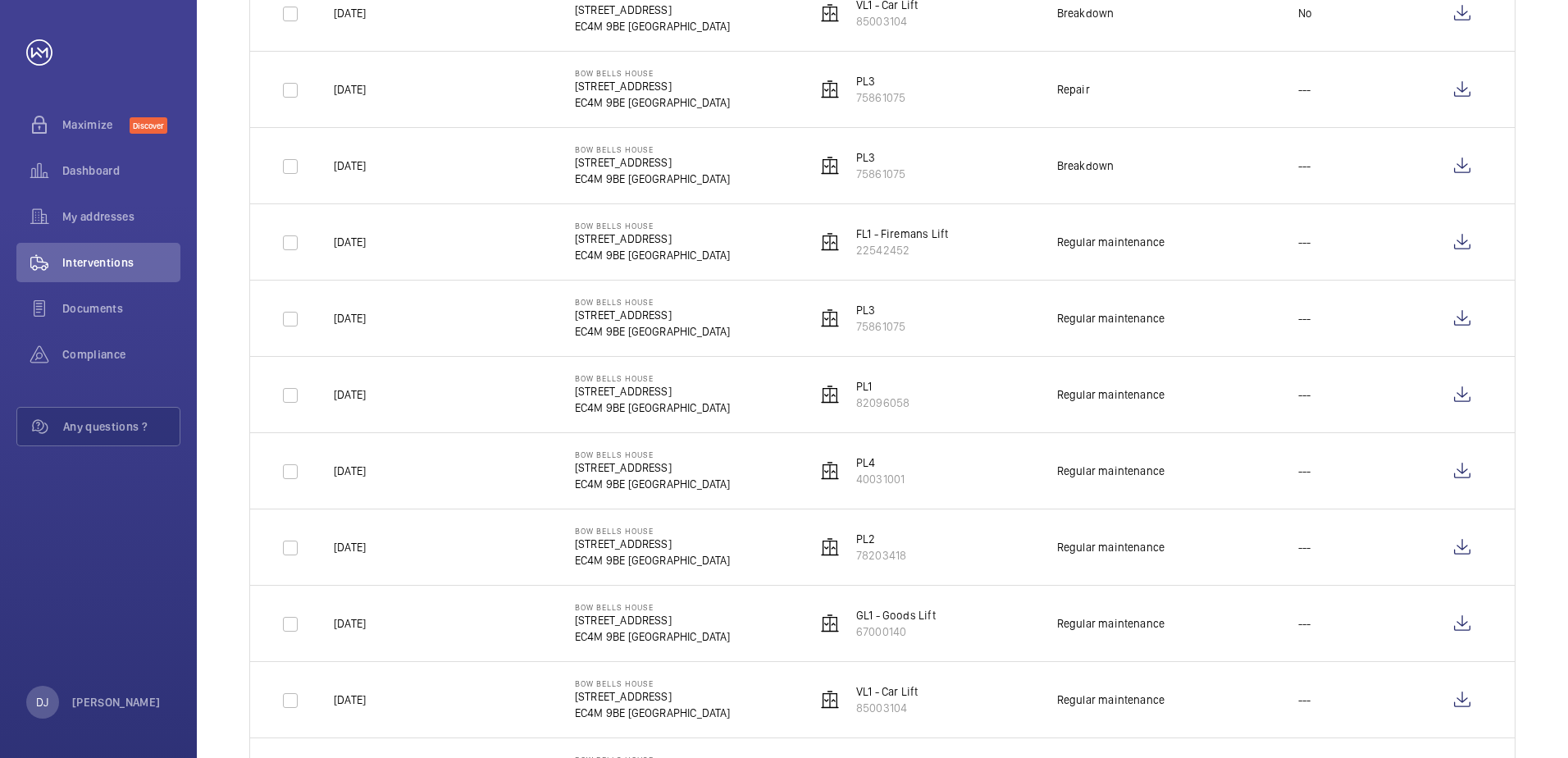
scroll to position [1311, 0]
